Goal: Information Seeking & Learning: Learn about a topic

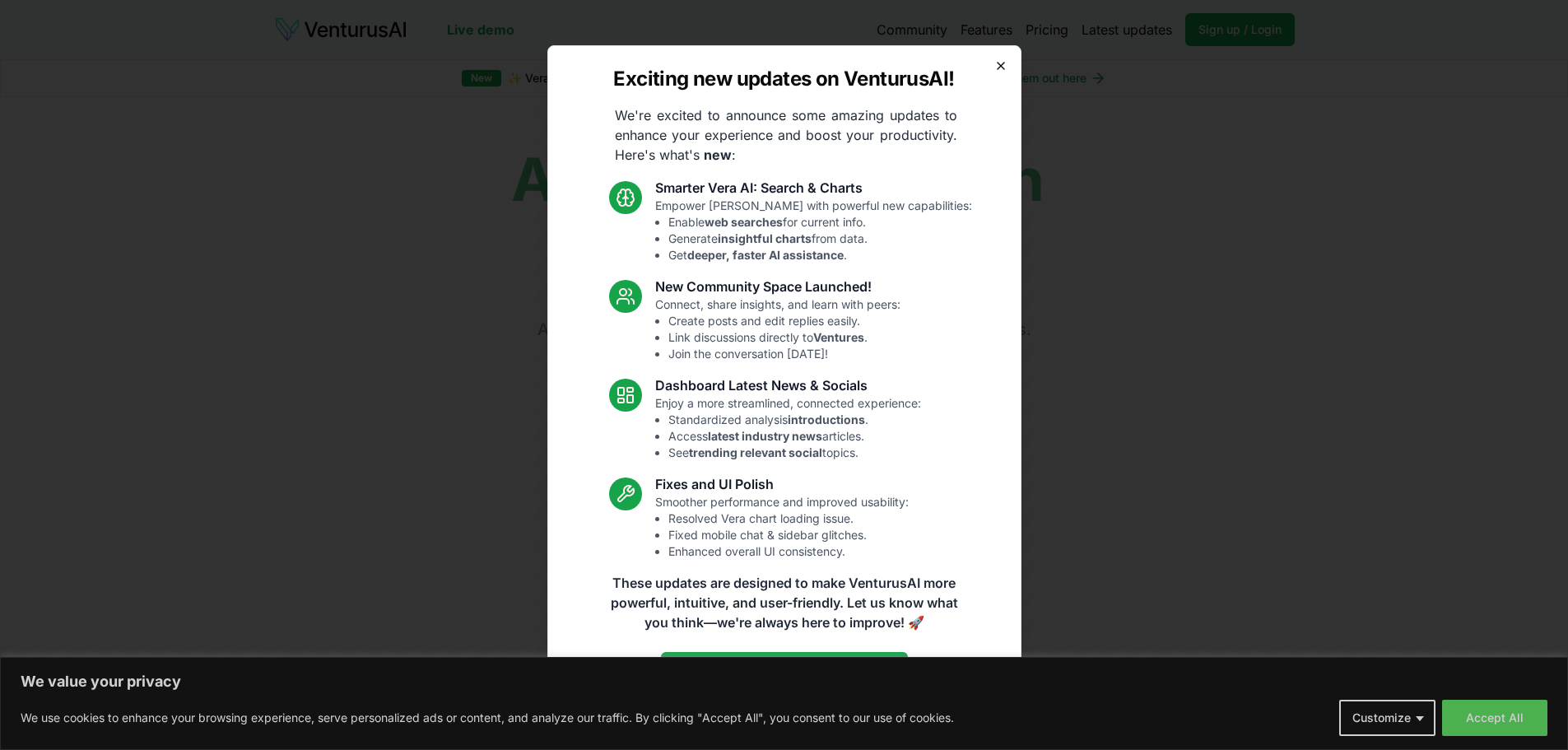
click at [1002, 65] on icon "button" at bounding box center [1001, 66] width 13 height 13
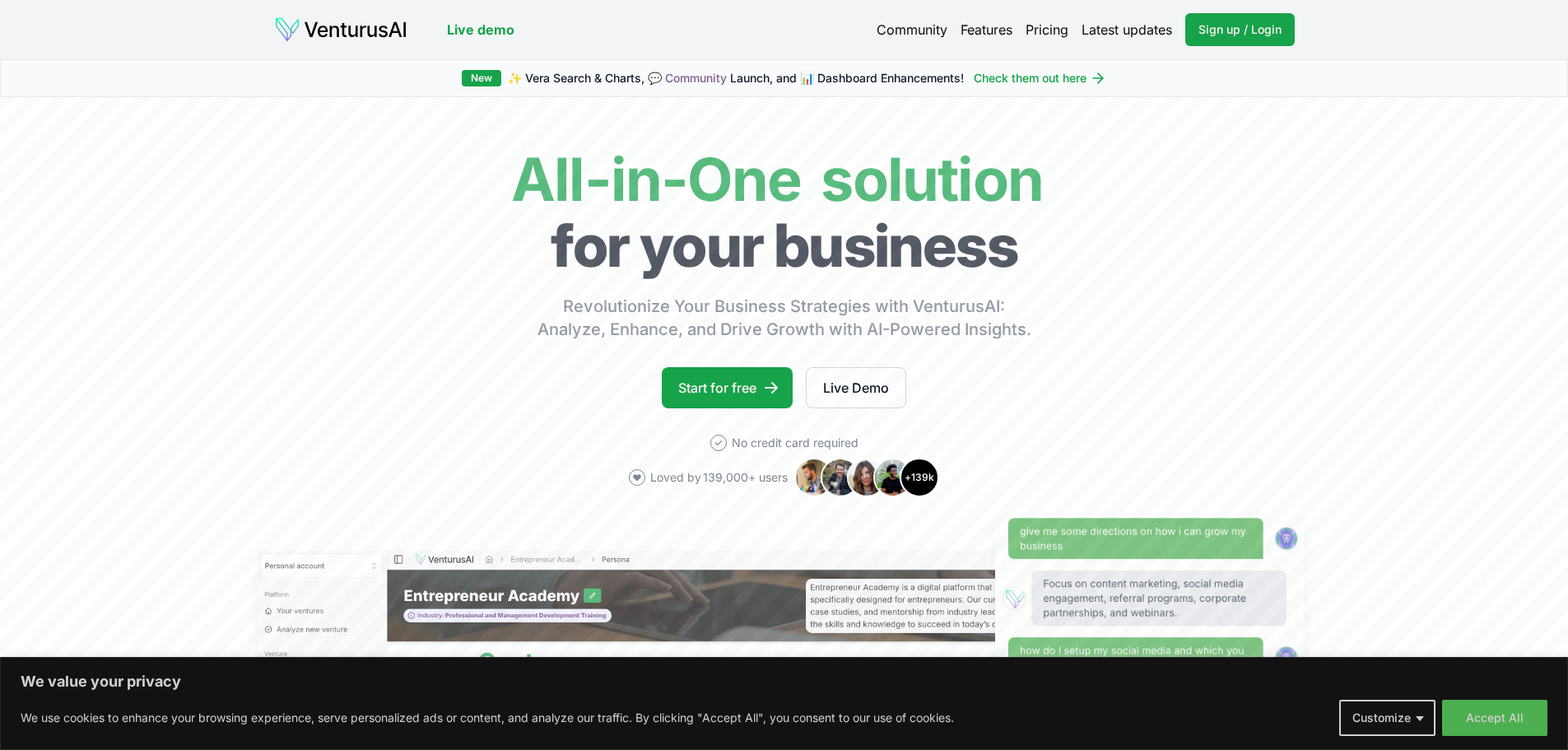
click at [1041, 35] on link "Pricing" at bounding box center [1047, 29] width 43 height 20
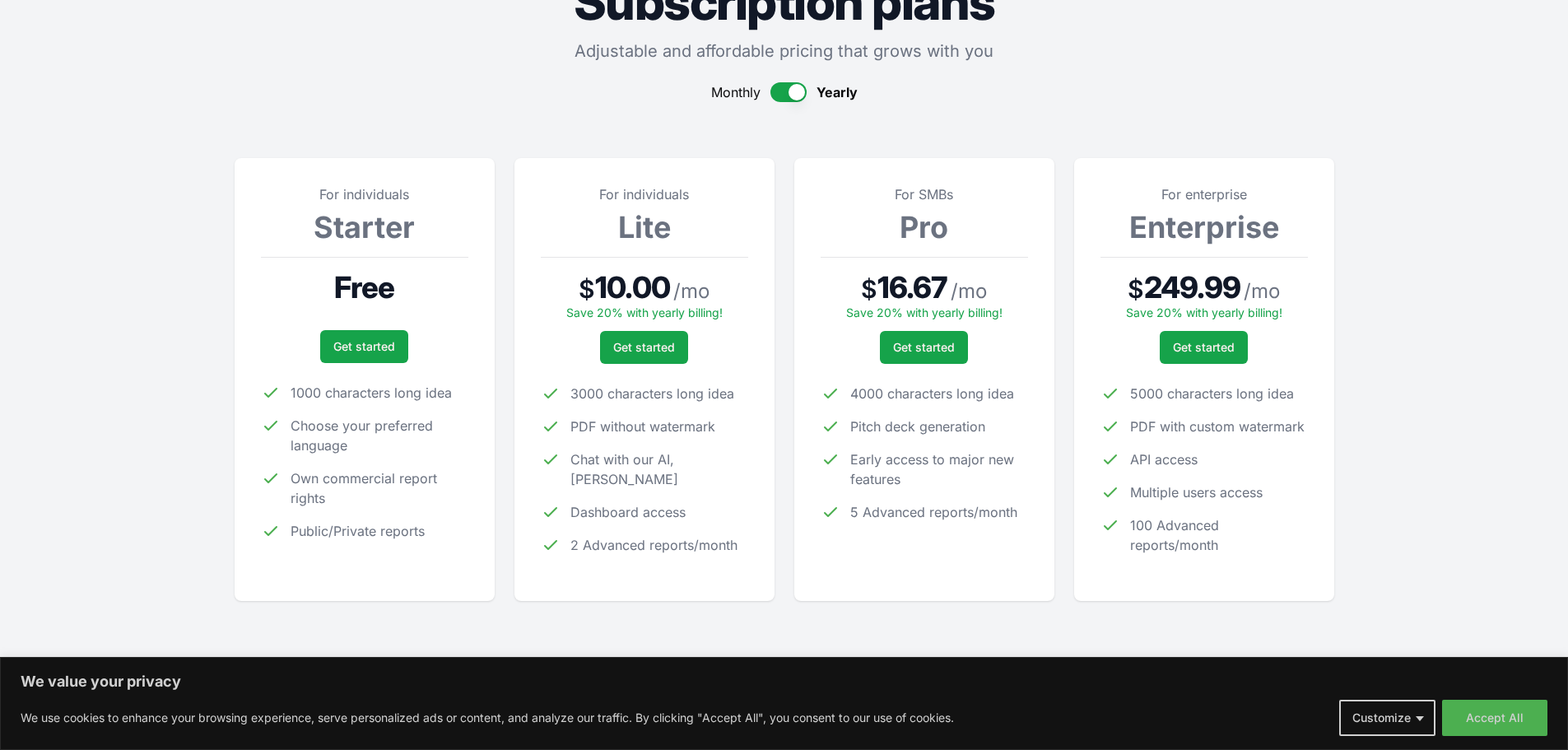
scroll to position [165, 0]
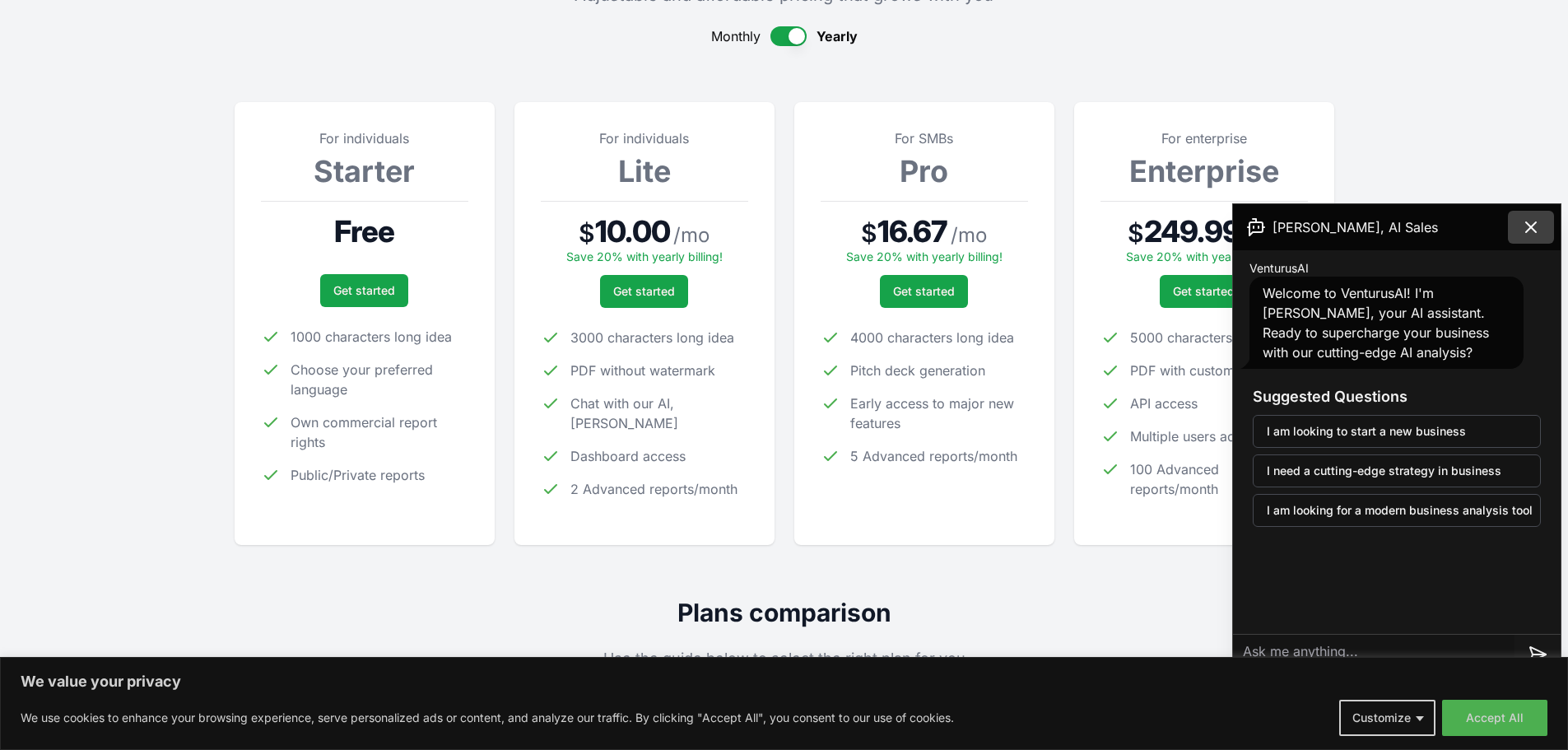
click at [1543, 232] on button at bounding box center [1532, 227] width 46 height 33
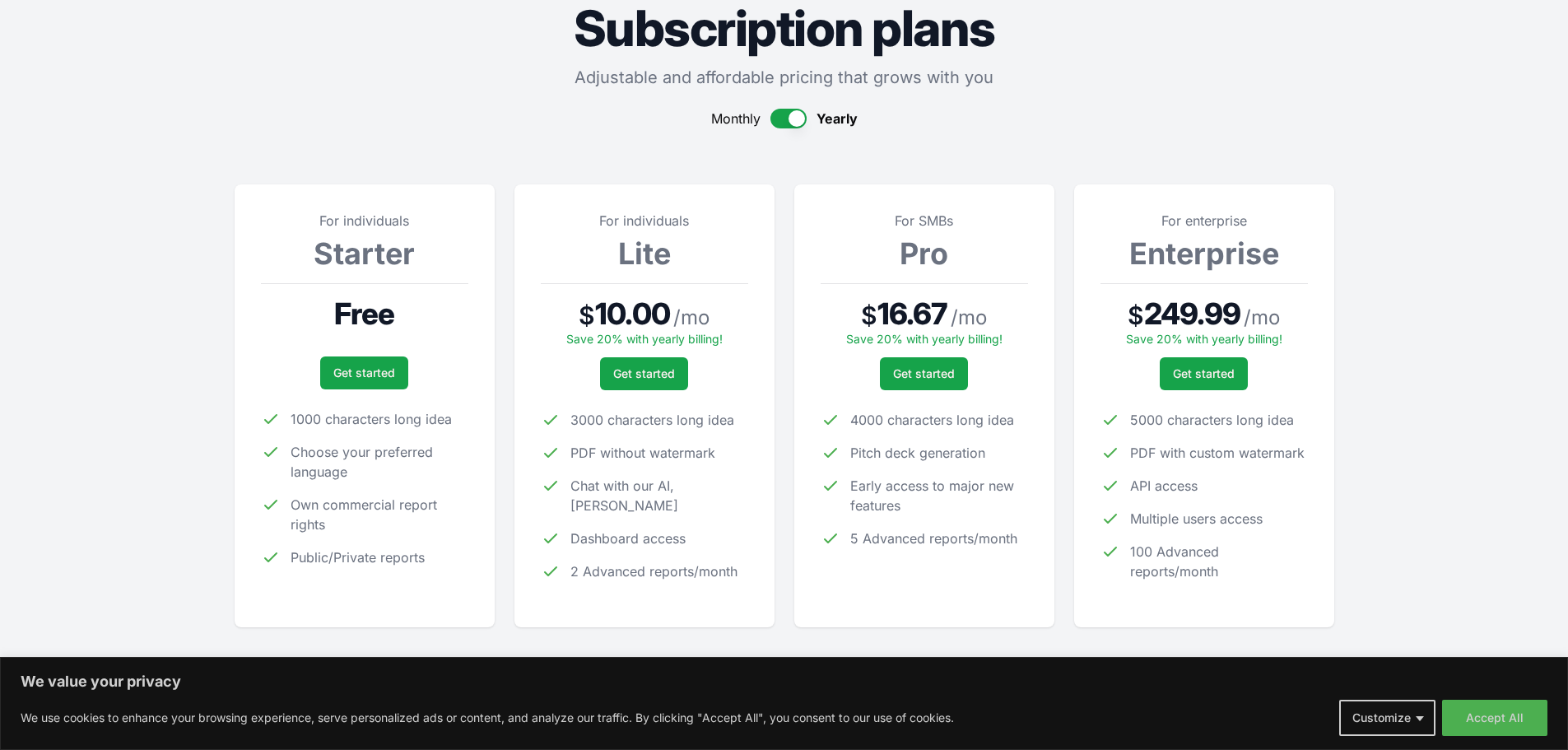
scroll to position [0, 0]
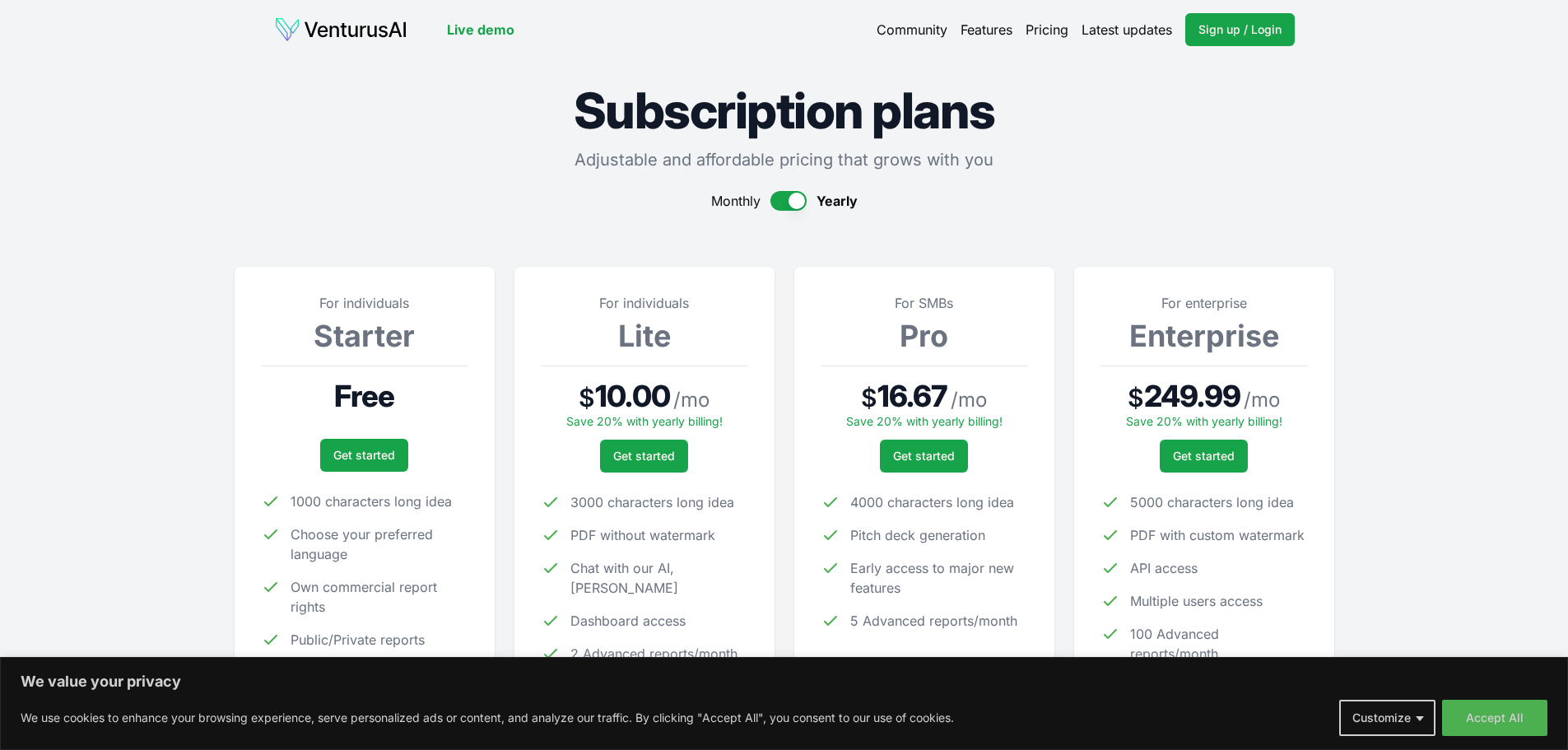
click at [608, 242] on section "For individuals Starter Free Get started 1000 characters long idea Choose your …" at bounding box center [785, 472] width 1100 height 472
click at [346, 33] on img at bounding box center [341, 30] width 133 height 27
